Goal: Task Accomplishment & Management: Use online tool/utility

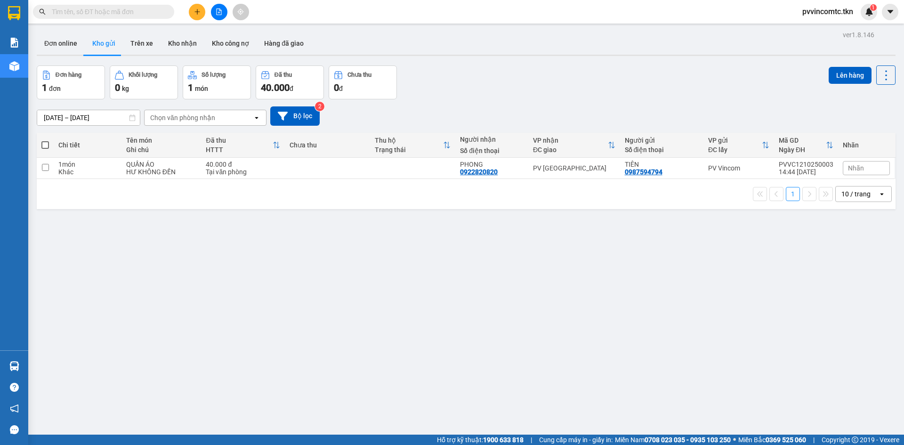
click at [42, 145] on span at bounding box center [45, 145] width 8 height 8
click at [45, 140] on input "checkbox" at bounding box center [45, 140] width 0 height 0
checkbox input "true"
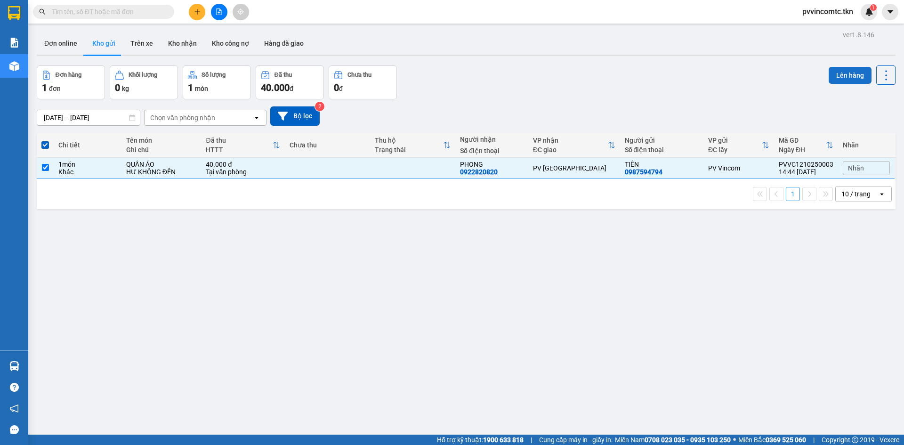
click at [842, 75] on button "Lên hàng" at bounding box center [850, 75] width 43 height 17
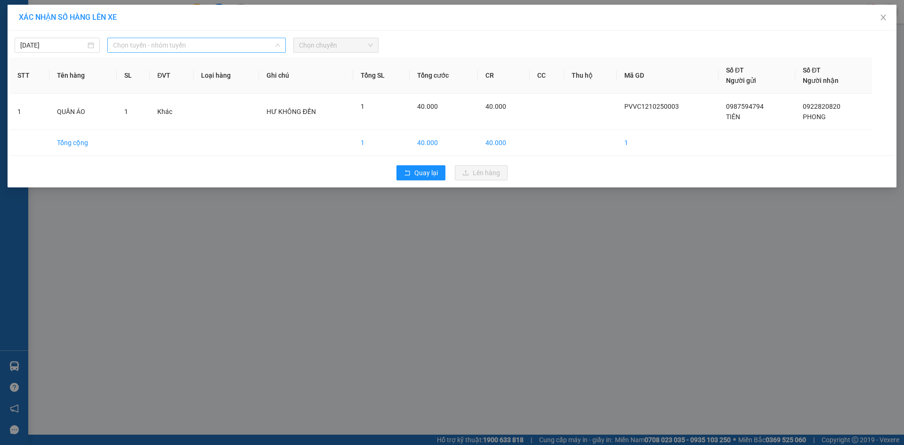
click at [149, 49] on span "Chọn tuyến - nhóm tuyến" at bounding box center [196, 45] width 167 height 14
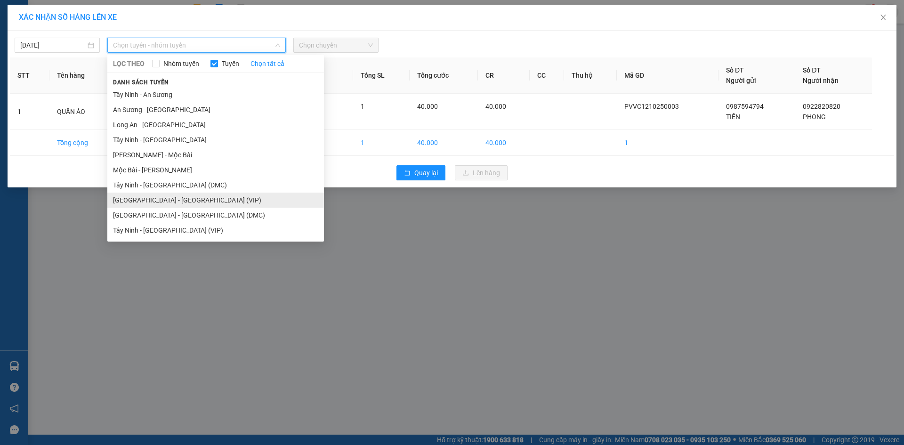
click at [159, 202] on li "Sài Gòn - Tây Ninh (VIP)" at bounding box center [215, 200] width 217 height 15
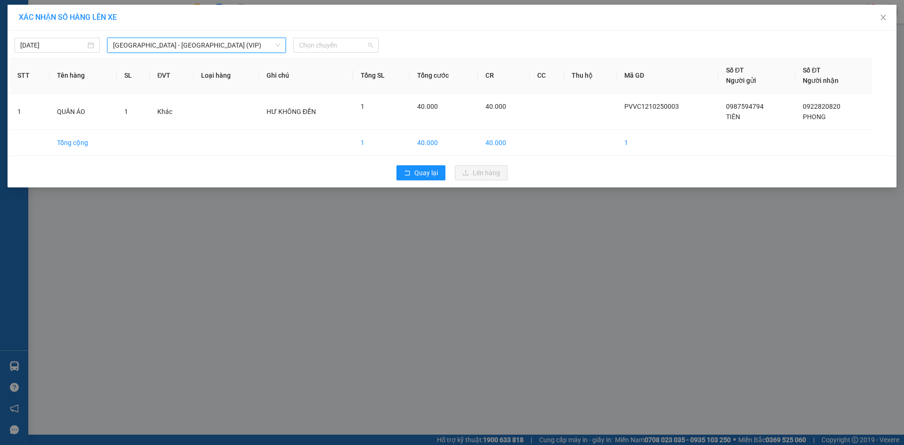
drag, startPoint x: 330, startPoint y: 41, endPoint x: 330, endPoint y: 56, distance: 15.1
click at [330, 42] on span "Chọn chuyến" at bounding box center [336, 45] width 74 height 14
type input "26032"
click at [354, 66] on div "08:00 - 50H-260.32" at bounding box center [335, 64] width 73 height 10
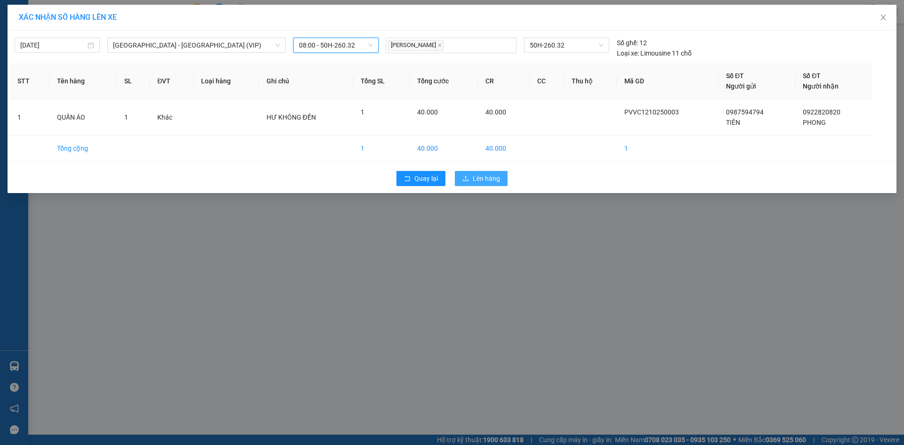
click at [472, 176] on button "Lên hàng" at bounding box center [481, 178] width 53 height 15
